Goal: Task Accomplishment & Management: Manage account settings

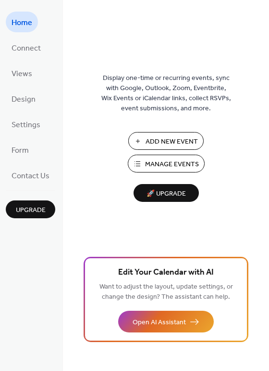
click at [170, 166] on span "Manage Events" at bounding box center [172, 164] width 54 height 10
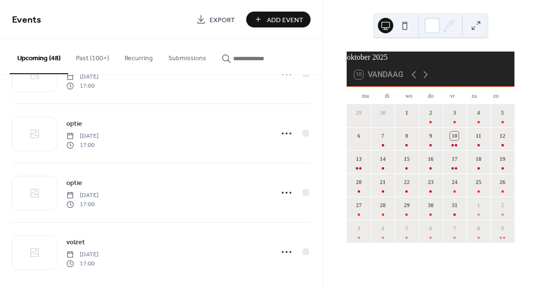
scroll to position [2058, 0]
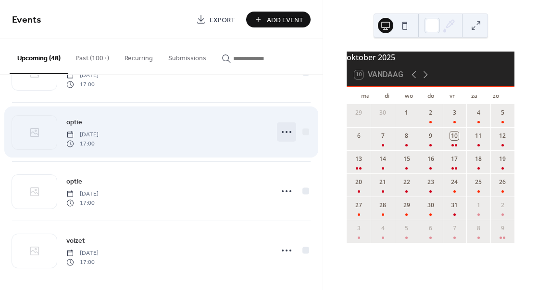
click at [284, 133] on icon at bounding box center [286, 131] width 15 height 15
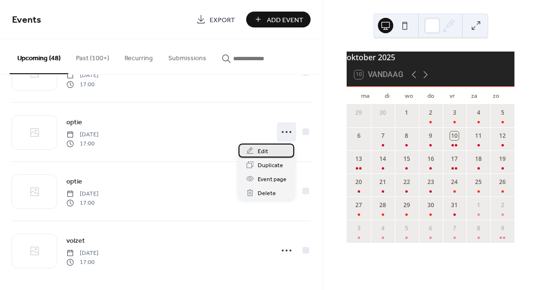
click at [260, 152] on span "Edit" at bounding box center [263, 151] width 11 height 10
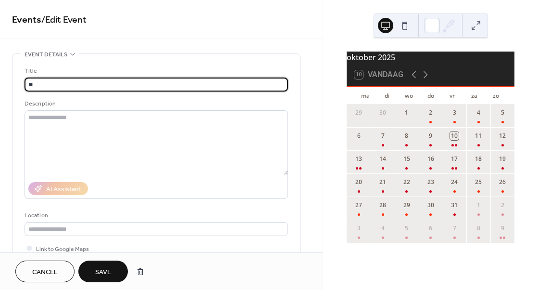
type input "*"
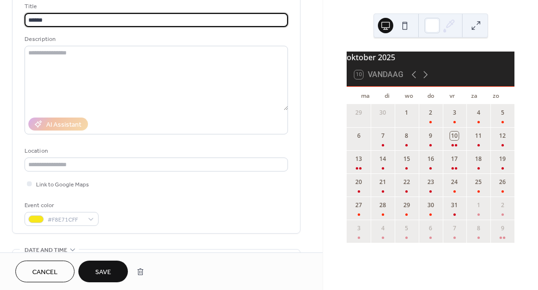
scroll to position [70, 0]
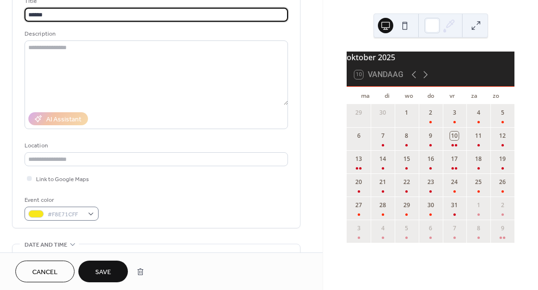
type input "******"
click at [93, 216] on div "#F8E71CFF" at bounding box center [62, 213] width 74 height 14
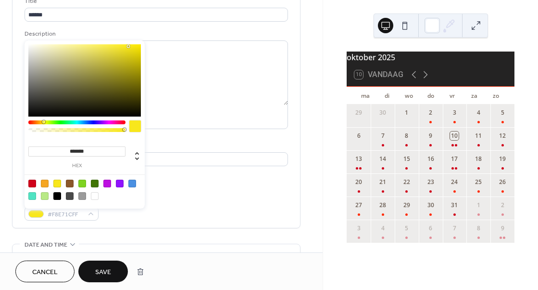
click at [29, 184] on div at bounding box center [32, 183] width 8 height 8
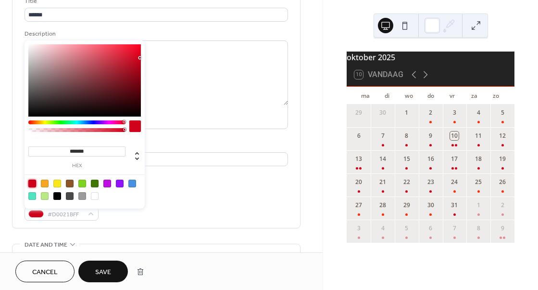
type input "*******"
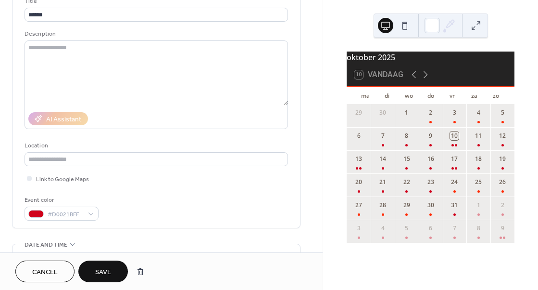
click at [105, 276] on span "Save" at bounding box center [103, 272] width 16 height 10
